Goal: Find specific page/section: Find specific page/section

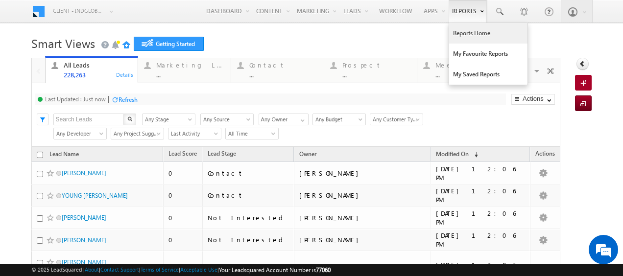
click at [462, 35] on link "Reports Home" at bounding box center [488, 33] width 78 height 21
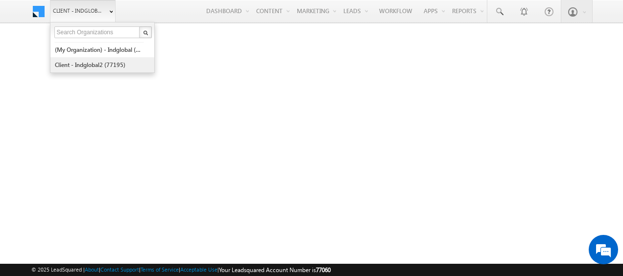
click at [113, 64] on link "Client - indglobal2 (77195)" at bounding box center [99, 64] width 90 height 15
